Goal: Task Accomplishment & Management: Manage account settings

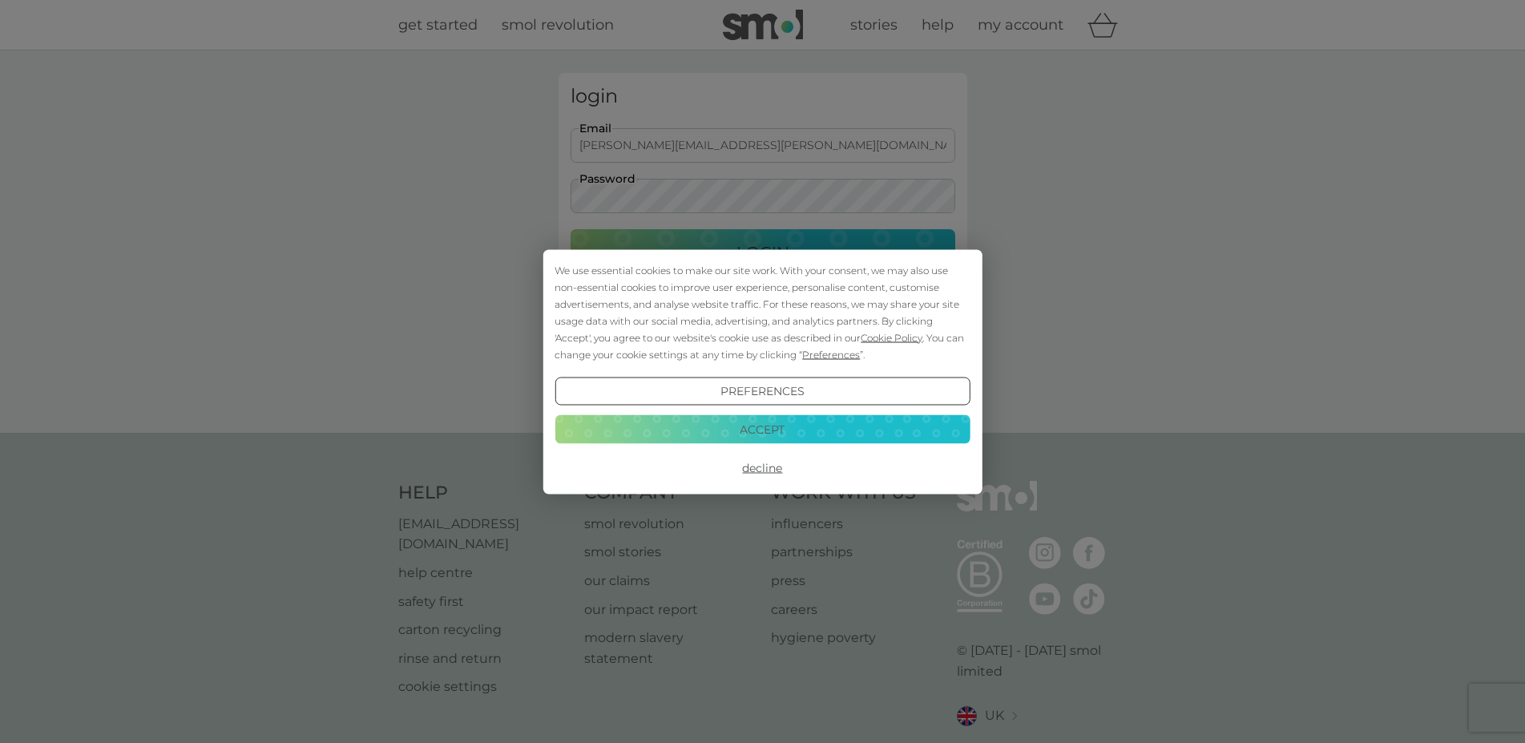
click at [762, 429] on button "Accept" at bounding box center [761, 429] width 415 height 29
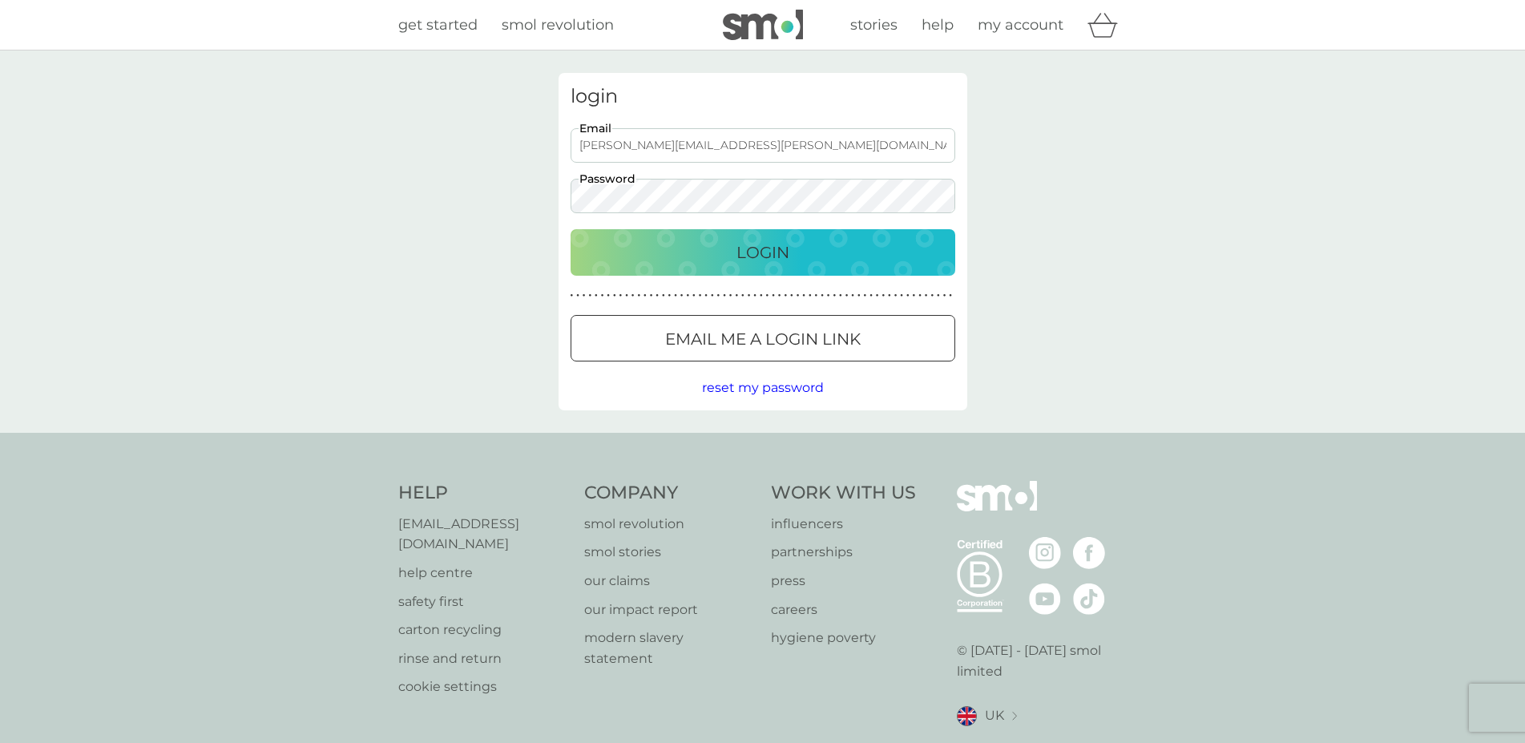
click at [764, 236] on button "Login" at bounding box center [762, 252] width 385 height 46
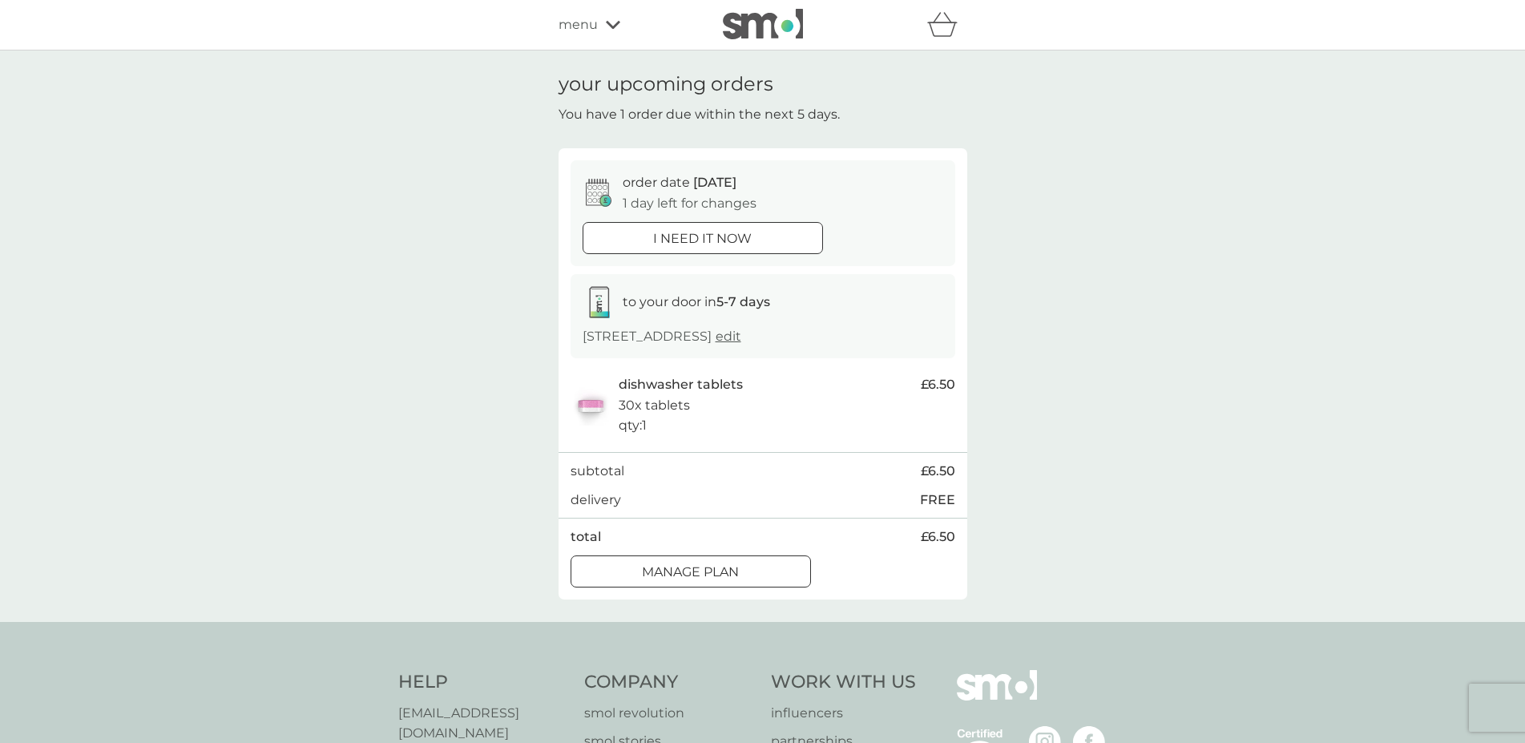
click at [701, 580] on div at bounding box center [691, 571] width 58 height 17
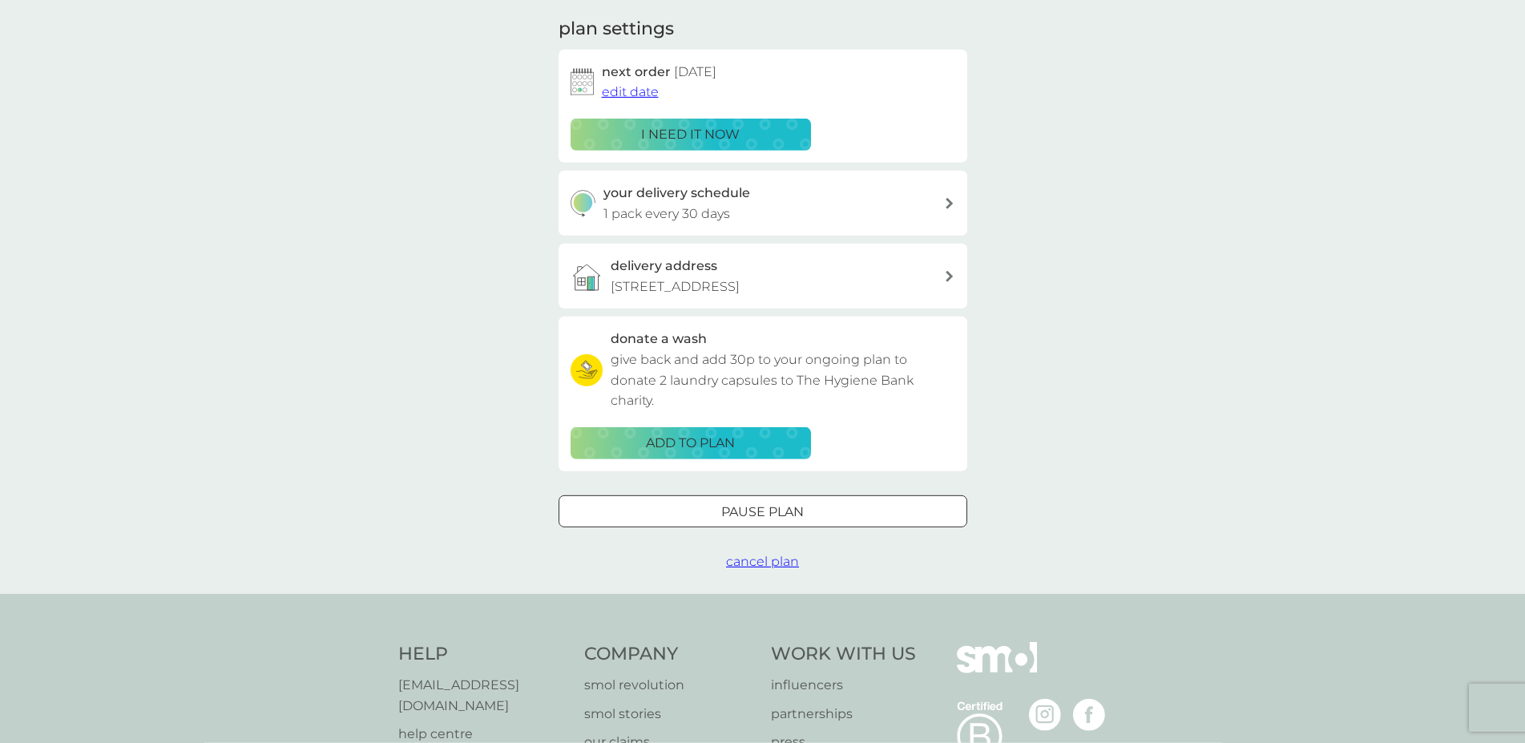
scroll to position [245, 0]
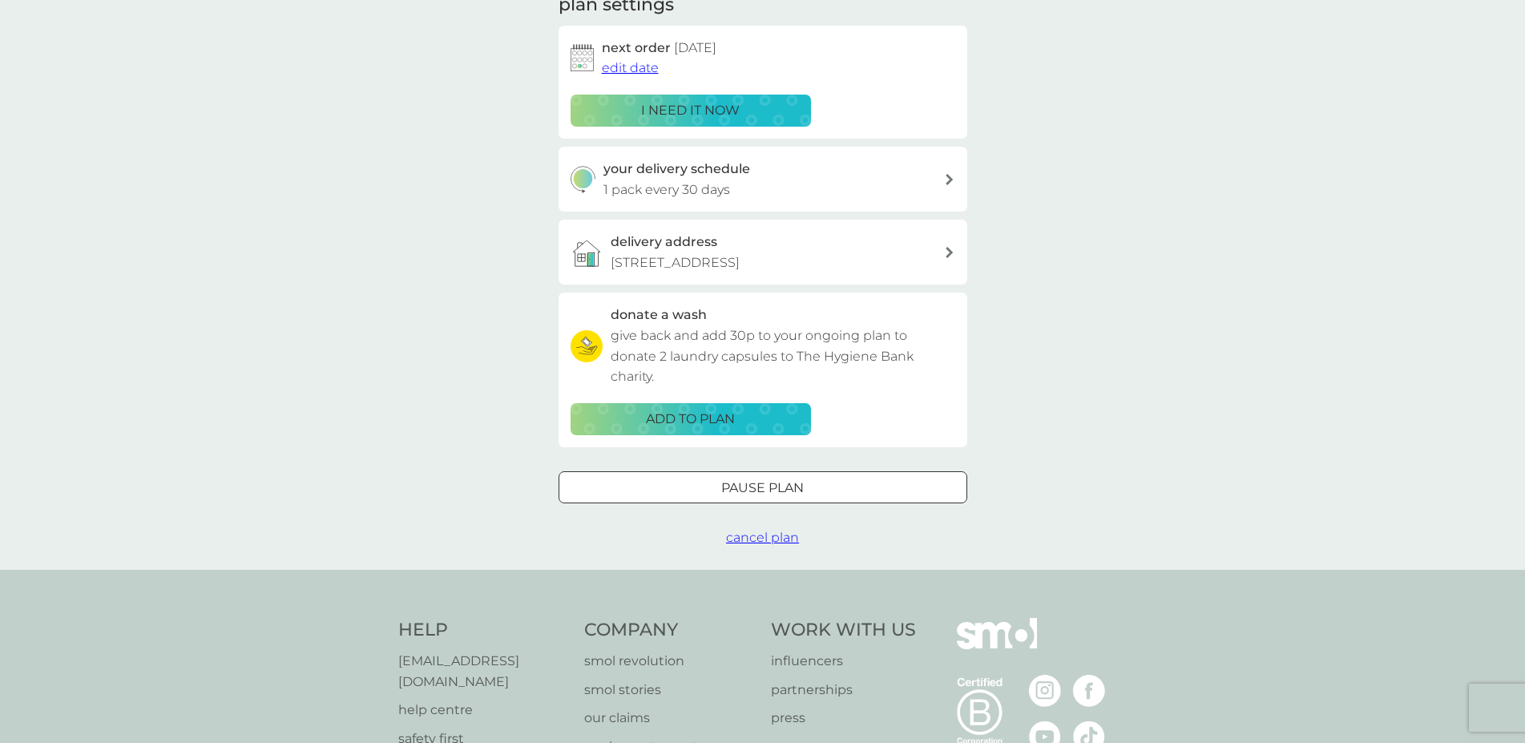
click at [784, 496] on div at bounding box center [763, 487] width 58 height 17
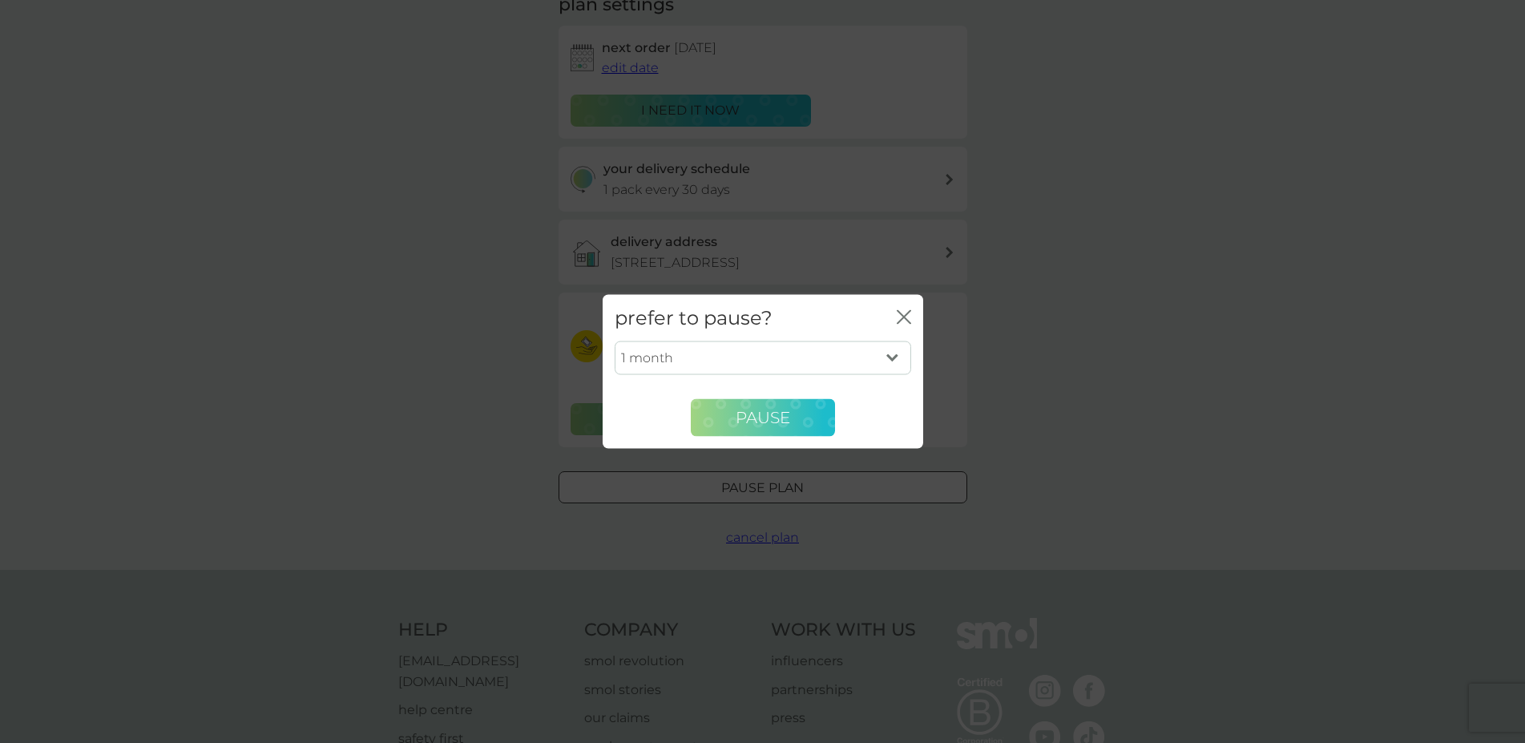
click at [765, 415] on span "Pause" at bounding box center [762, 417] width 54 height 19
